Goal: Task Accomplishment & Management: Complete application form

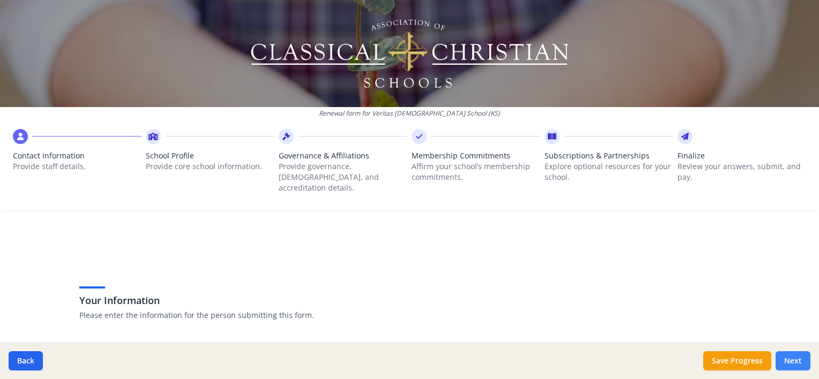
click at [783, 357] on button "Next" at bounding box center [792, 360] width 35 height 19
type input "[PHONE_NUMBER]"
click at [783, 356] on button "Next" at bounding box center [792, 360] width 35 height 19
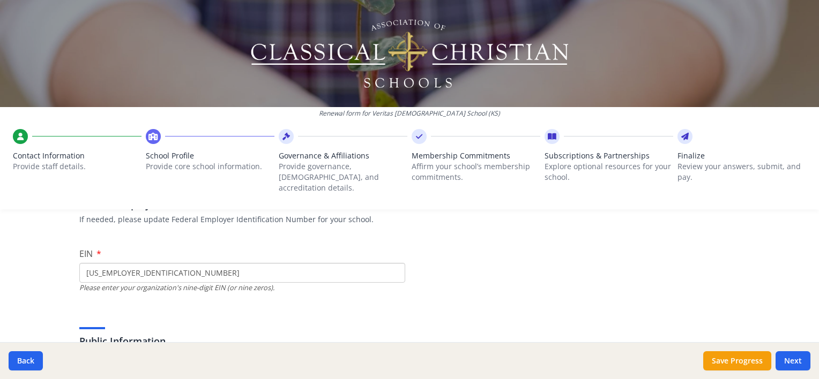
scroll to position [107, 0]
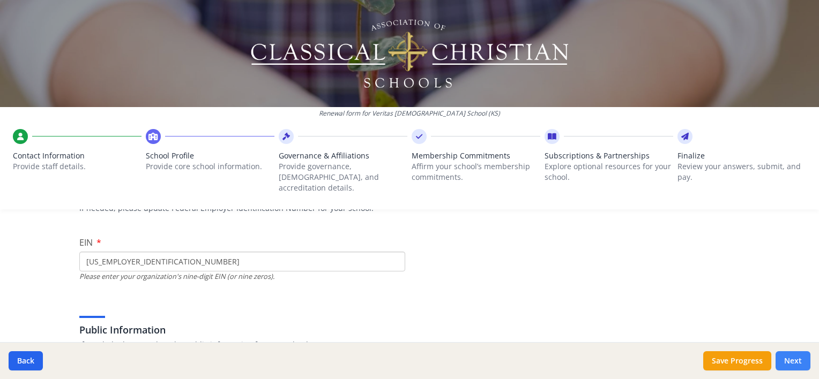
click at [797, 363] on button "Next" at bounding box center [792, 360] width 35 height 19
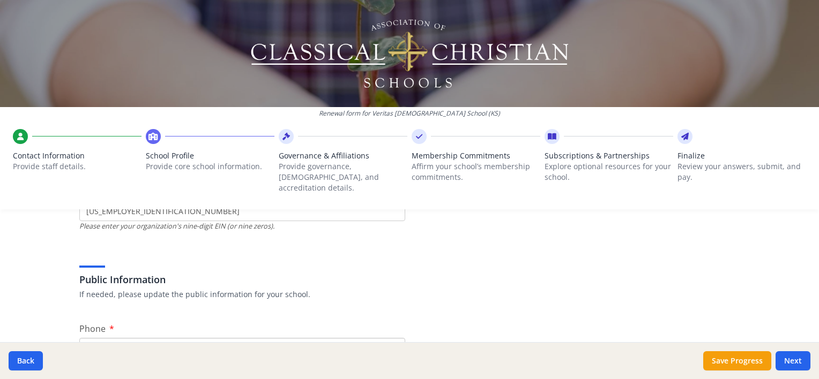
scroll to position [161, 0]
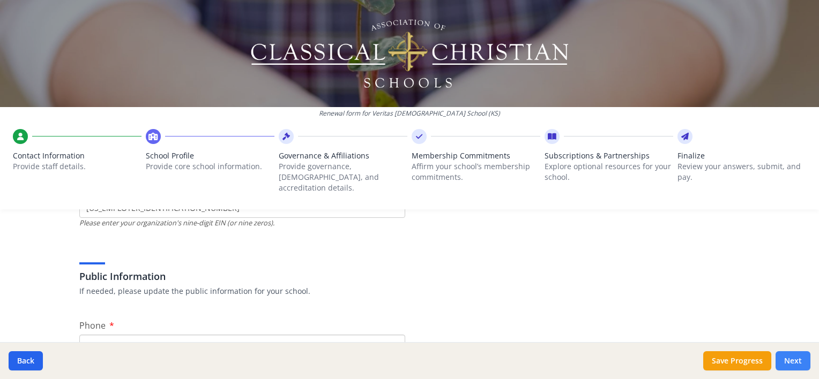
click at [795, 358] on button "Next" at bounding box center [792, 360] width 35 height 19
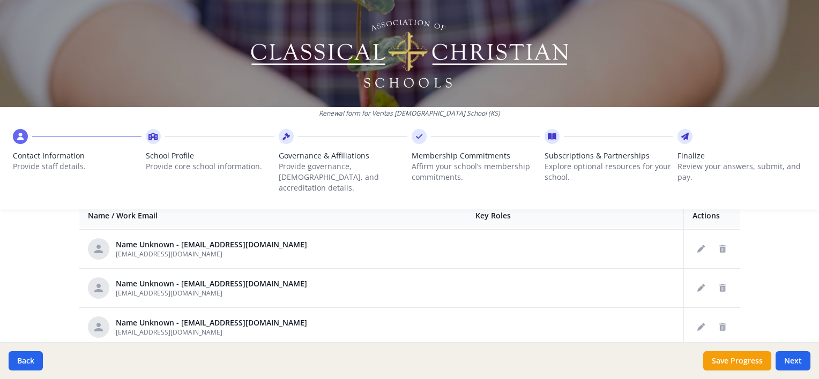
scroll to position [375, 0]
